Goal: Transaction & Acquisition: Purchase product/service

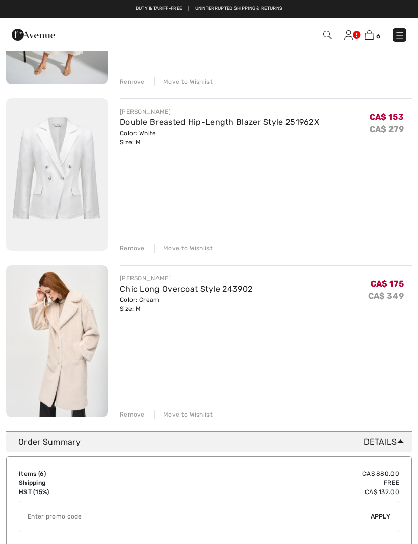
scroll to position [718, 0]
click at [196, 251] on div "Move to Wishlist" at bounding box center [184, 248] width 58 height 9
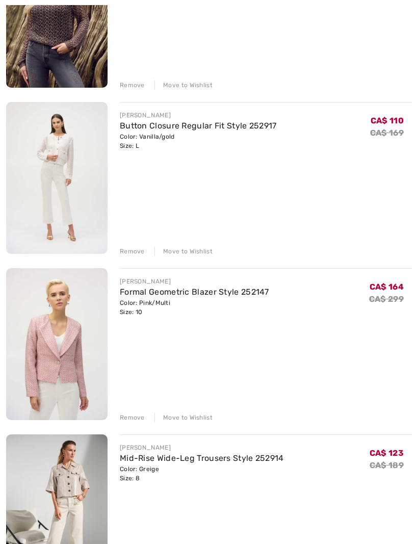
scroll to position [216, 0]
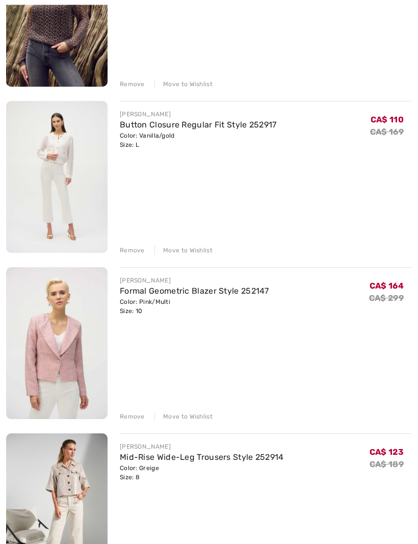
click at [196, 251] on div "Move to Wishlist" at bounding box center [184, 250] width 58 height 9
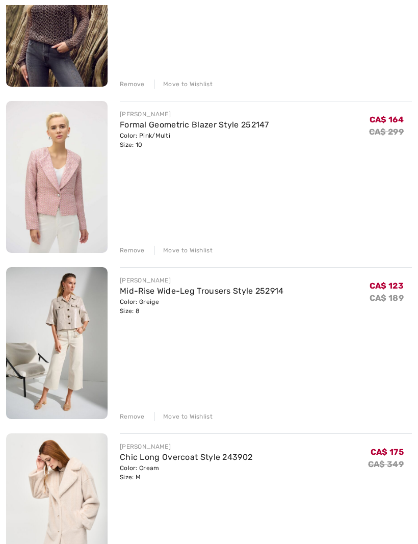
click at [392, 439] on div "JOSEPH RIBKOFF Chic Long Overcoat Style 243902 Color: Cream Size: M Final Sale …" at bounding box center [266, 511] width 292 height 154
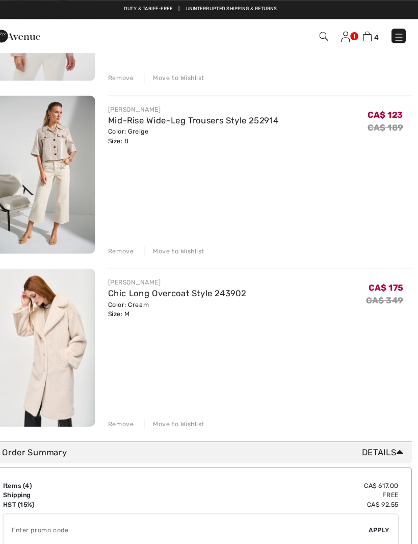
scroll to position [392, 0]
click at [177, 243] on div "Move to Wishlist" at bounding box center [184, 241] width 58 height 9
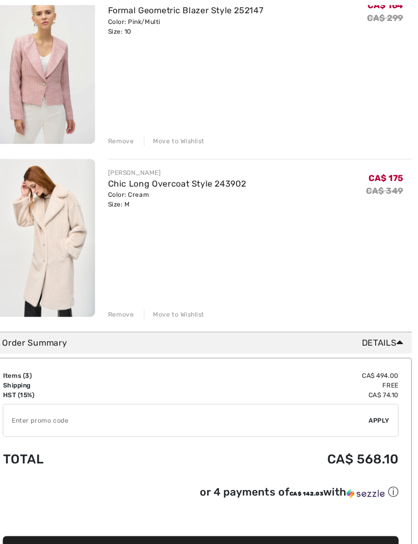
scroll to position [331, 0]
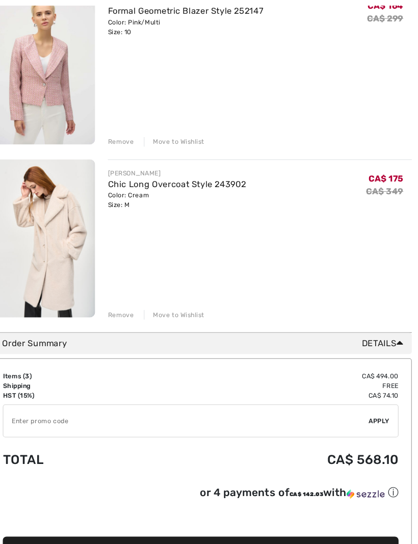
click at [39, 408] on input "TEXT" at bounding box center [195, 404] width 352 height 31
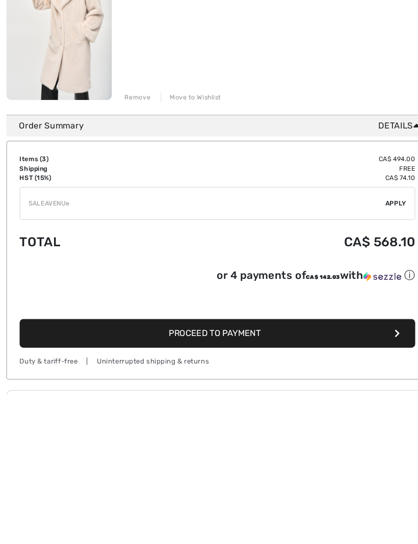
type input "SALEAVENUE"
click at [385, 357] on span "Apply" at bounding box center [381, 361] width 20 height 9
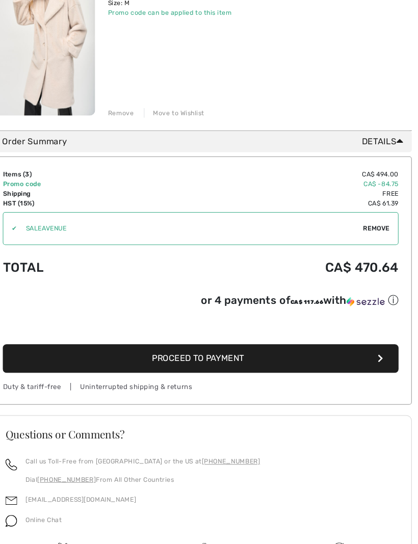
scroll to position [508, 0]
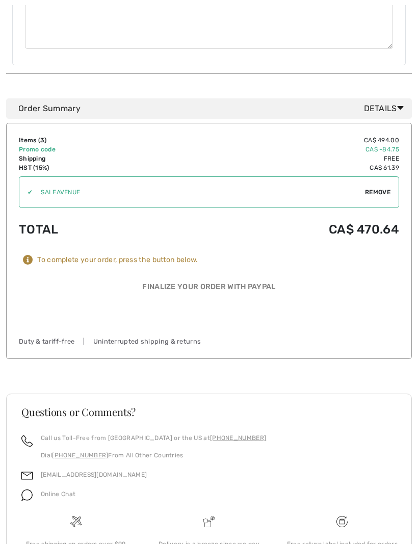
scroll to position [819, 0]
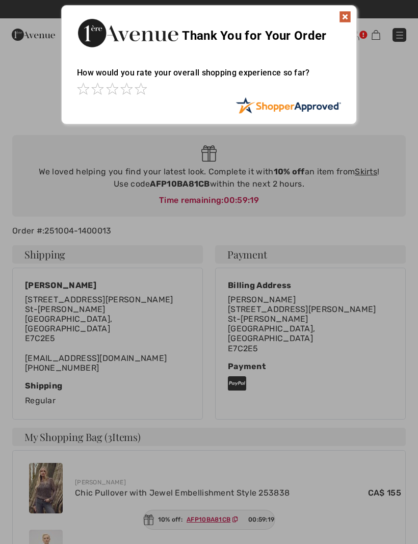
click at [349, 15] on img at bounding box center [345, 17] width 12 height 12
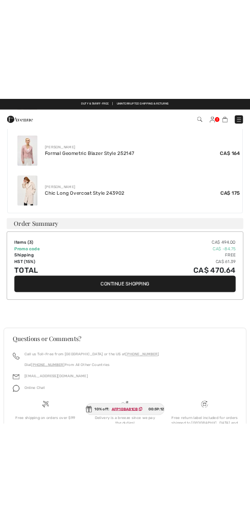
scroll to position [639, 0]
